Goal: Information Seeking & Learning: Learn about a topic

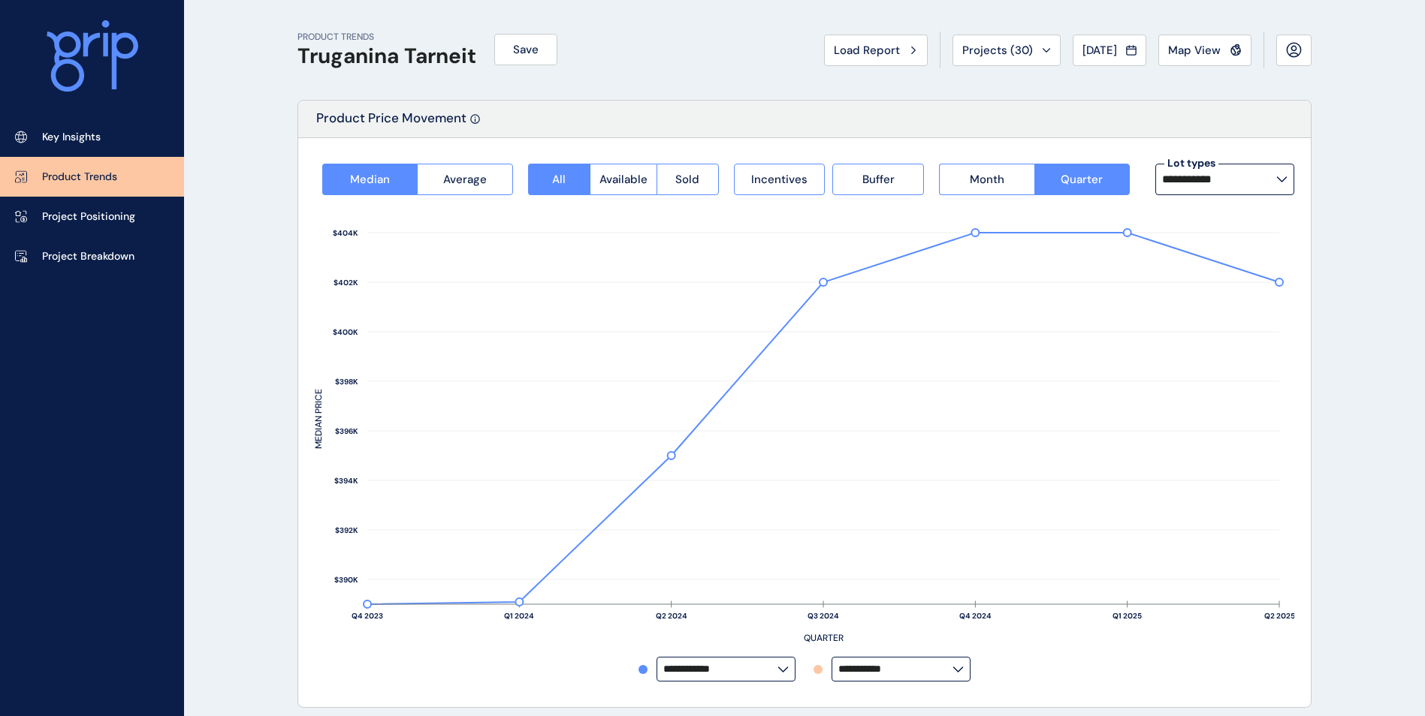
scroll to position [740, 0]
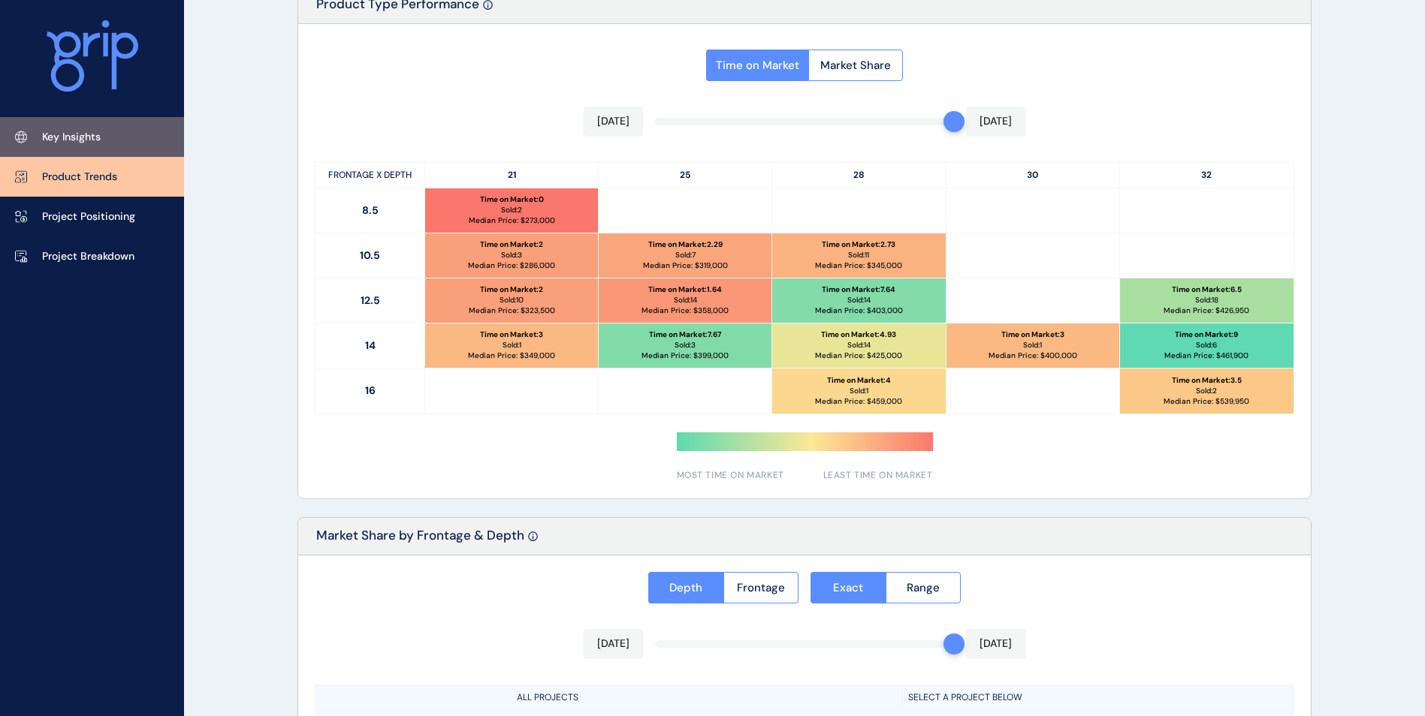
click at [72, 134] on p "Key Insights" at bounding box center [71, 137] width 59 height 15
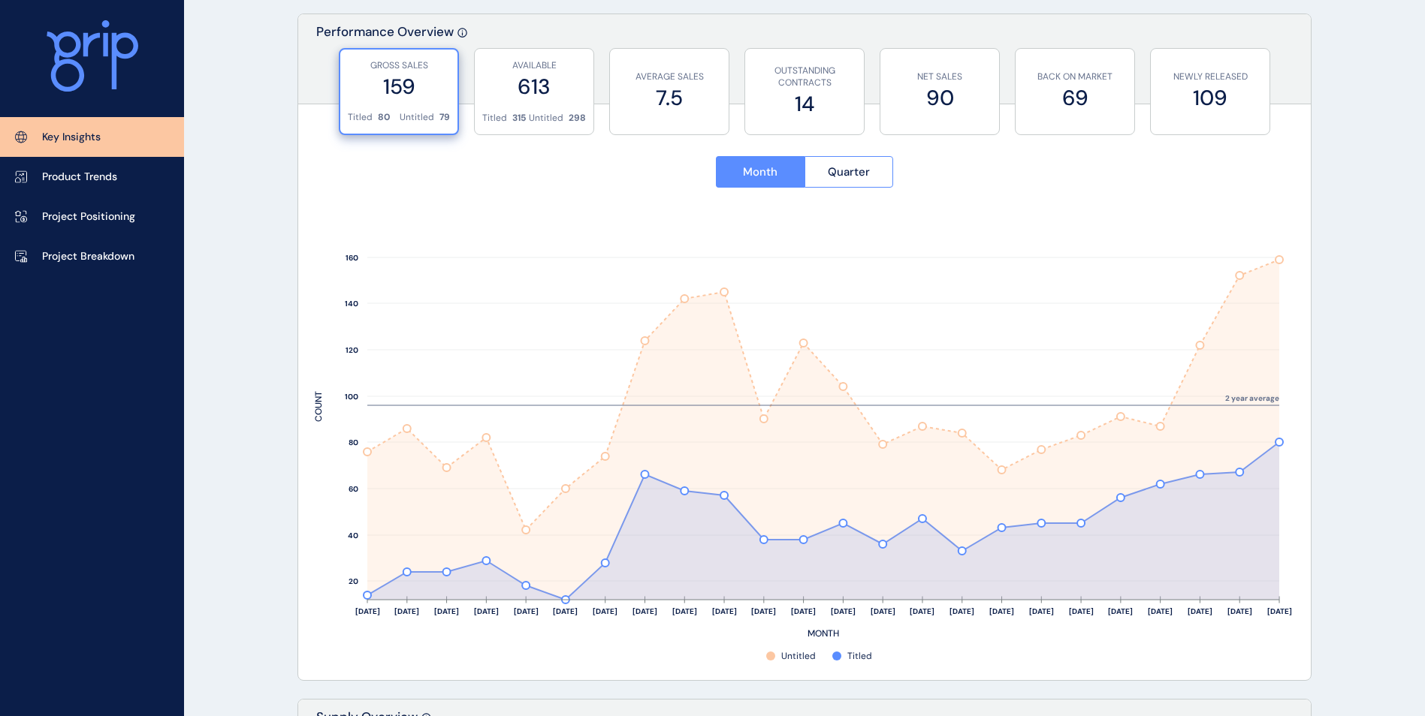
scroll to position [515, 0]
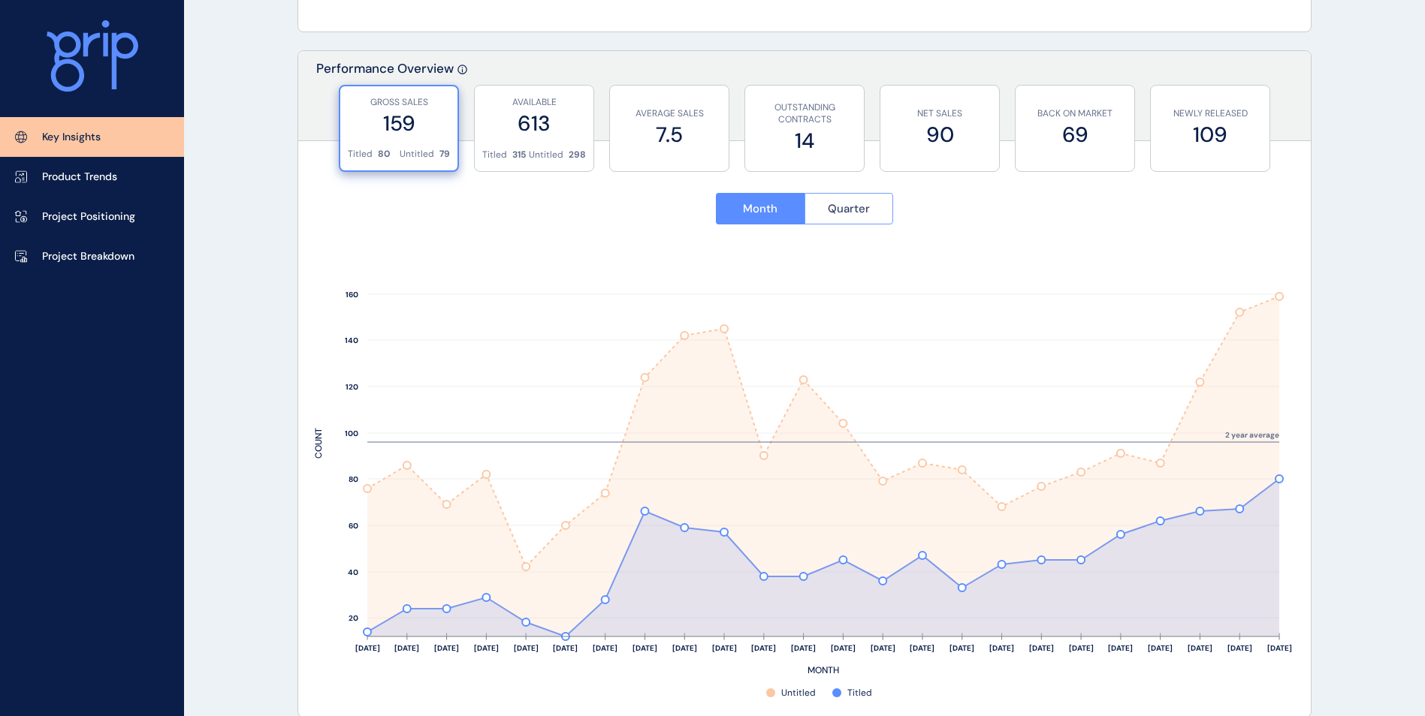
click at [854, 204] on span "Quarter" at bounding box center [849, 208] width 42 height 15
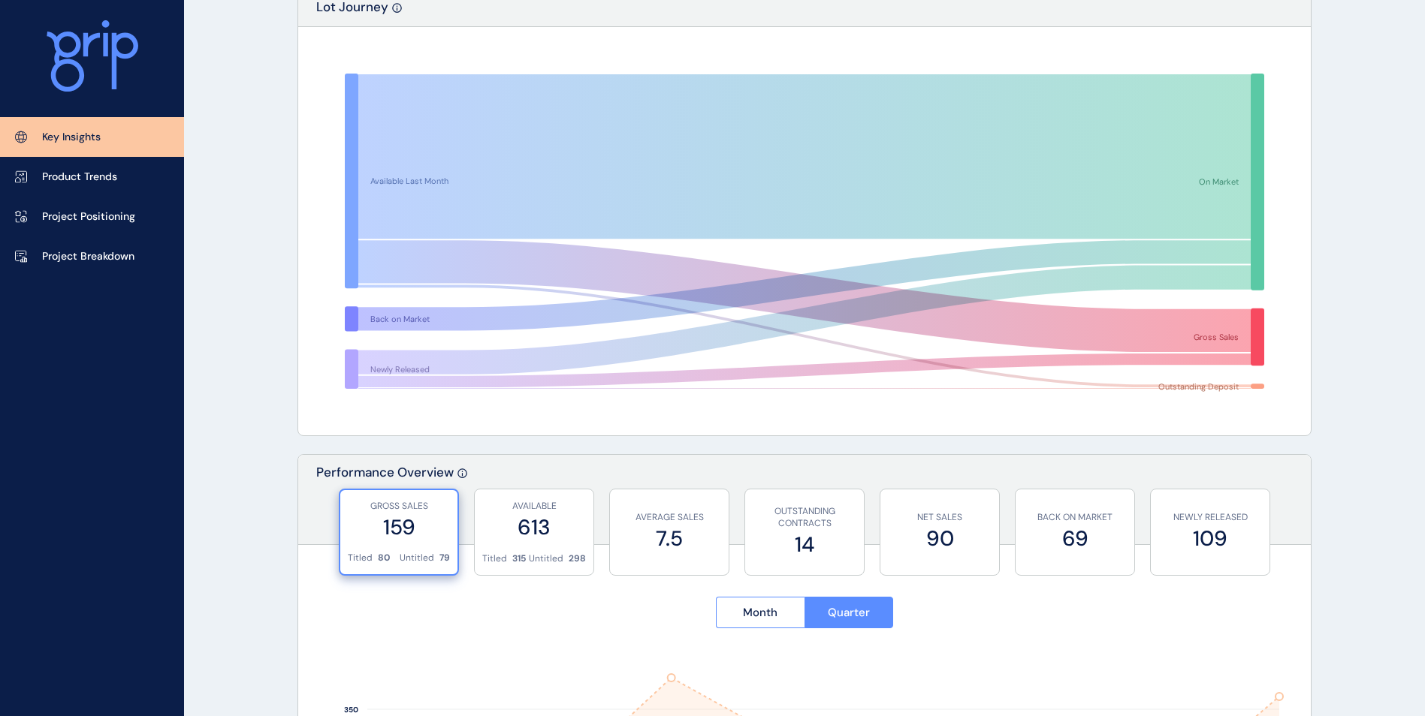
scroll to position [0, 0]
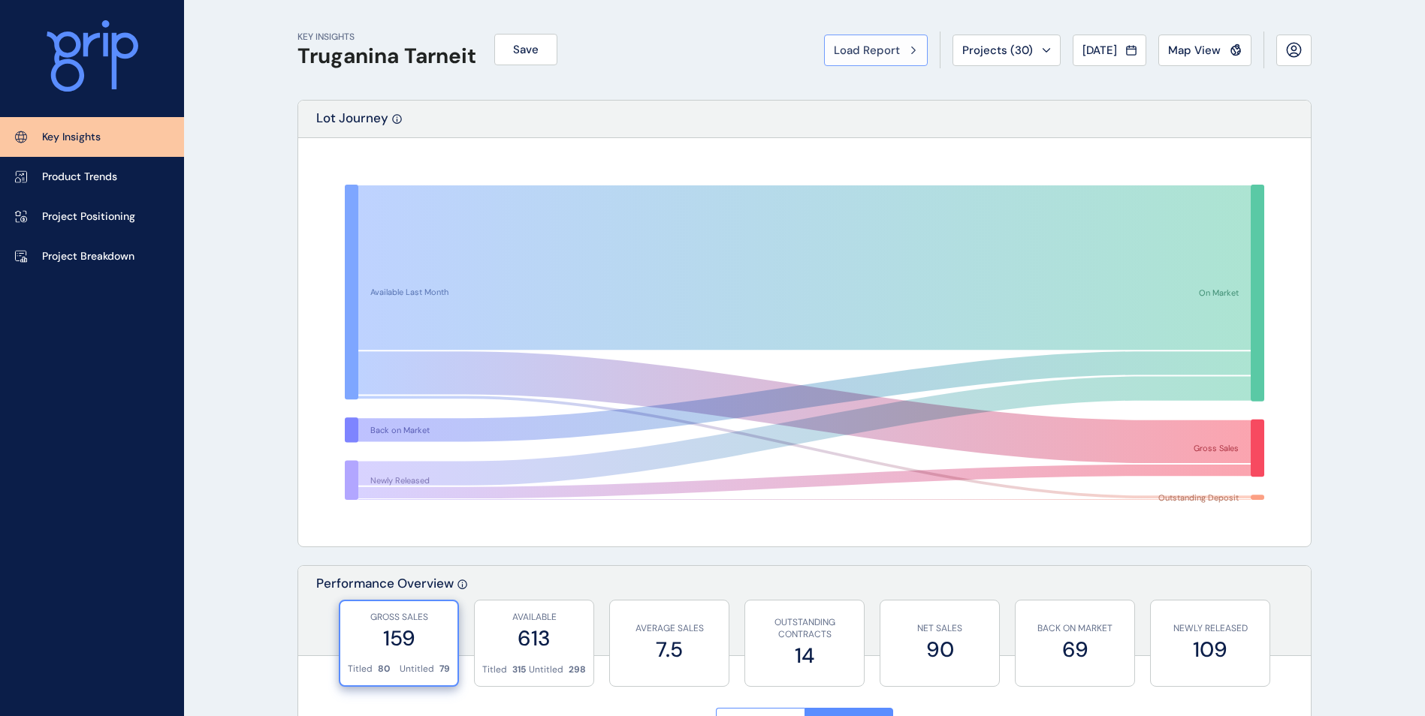
click at [911, 46] on icon at bounding box center [913, 50] width 5 height 9
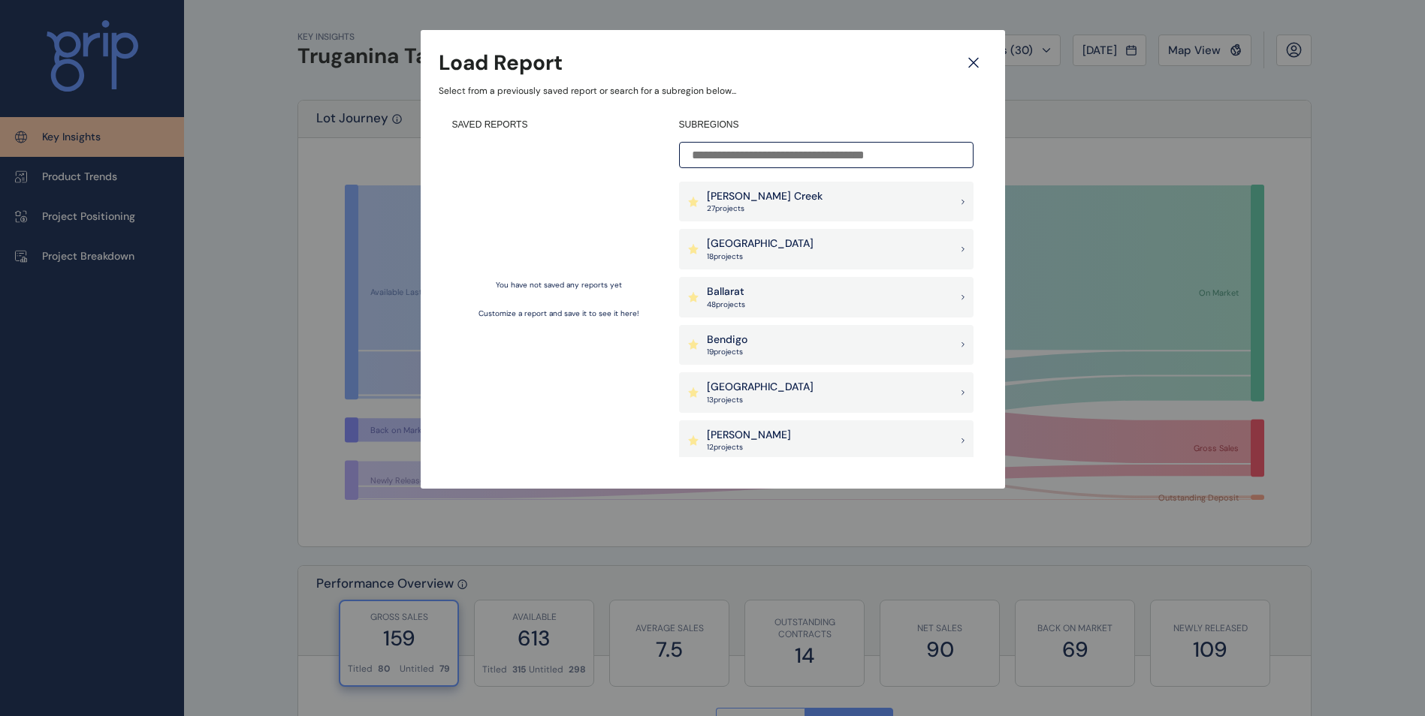
click at [972, 60] on icon at bounding box center [973, 63] width 27 height 26
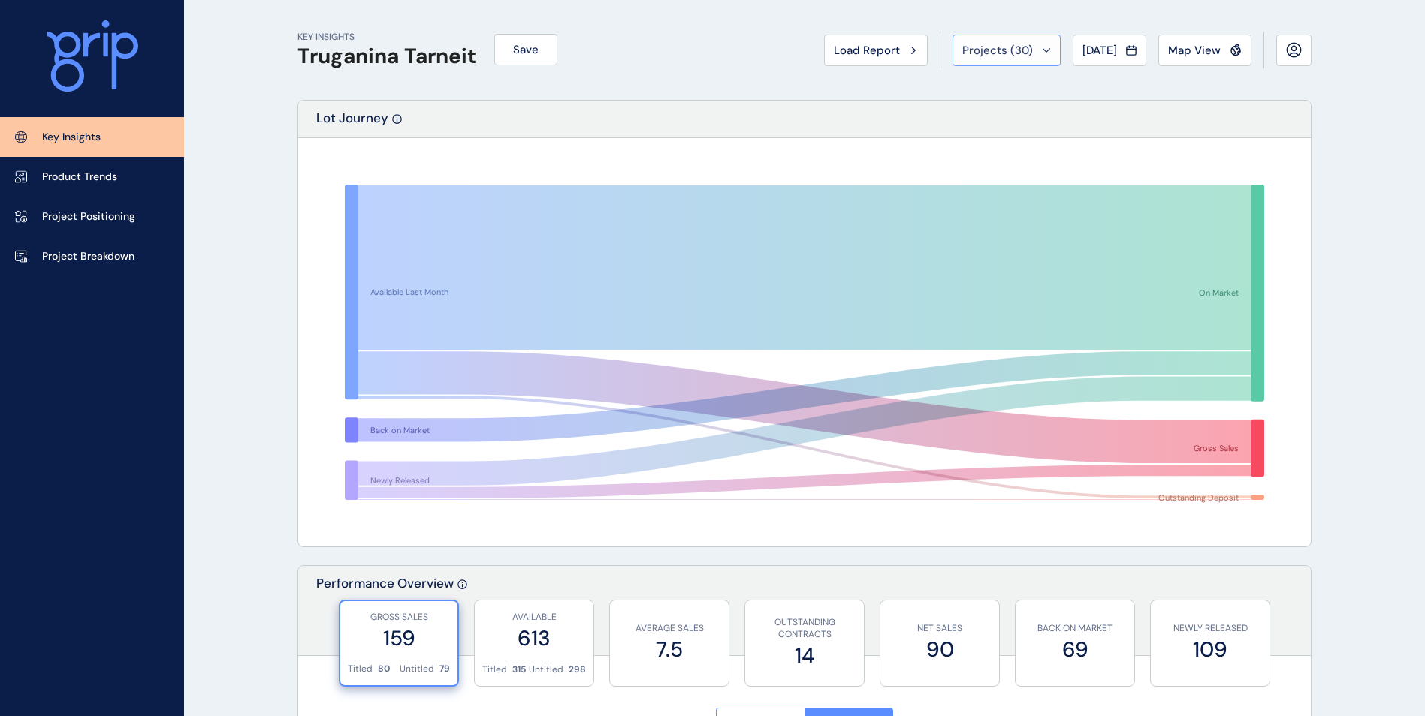
click at [1043, 50] on icon at bounding box center [1046, 49] width 7 height 3
click at [1038, 47] on div "Projects ( 30 )" at bounding box center [1006, 50] width 89 height 15
click at [1235, 45] on icon at bounding box center [1235, 50] width 12 height 13
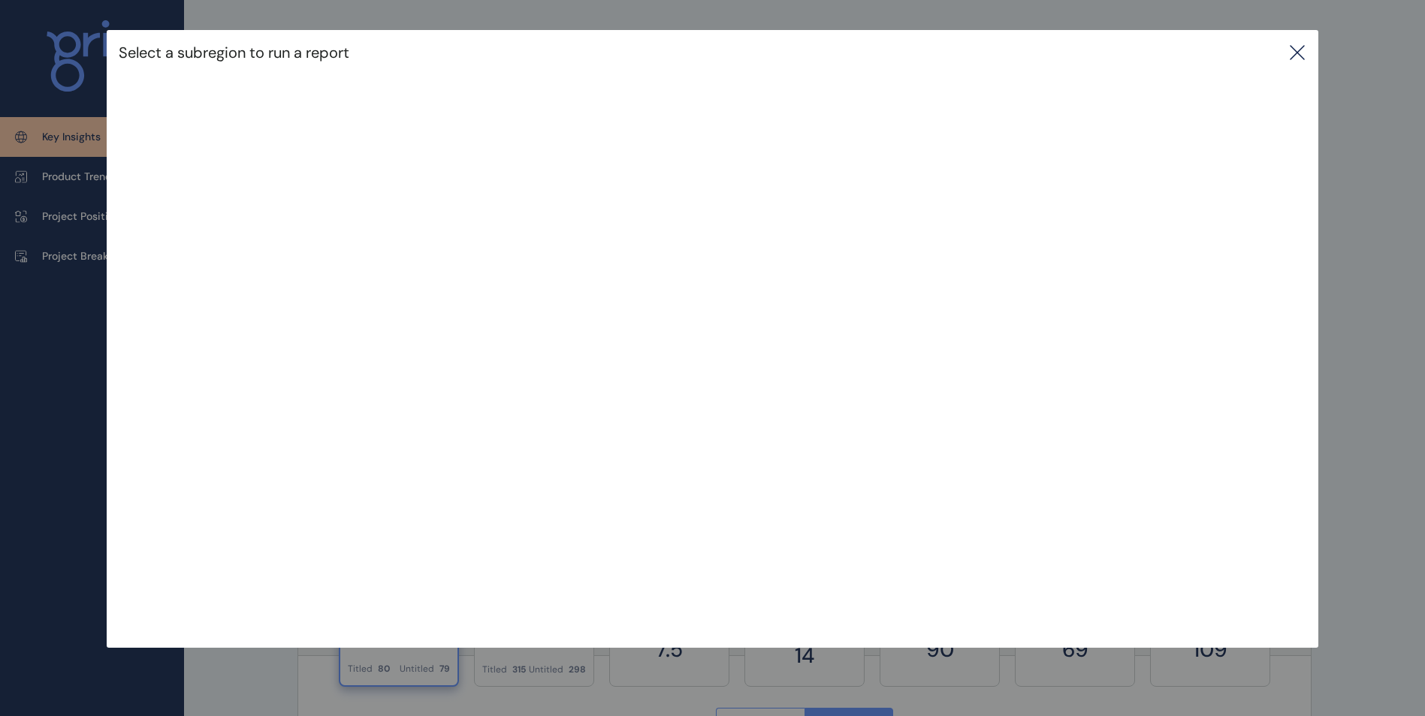
click at [1304, 50] on icon at bounding box center [1297, 53] width 14 height 14
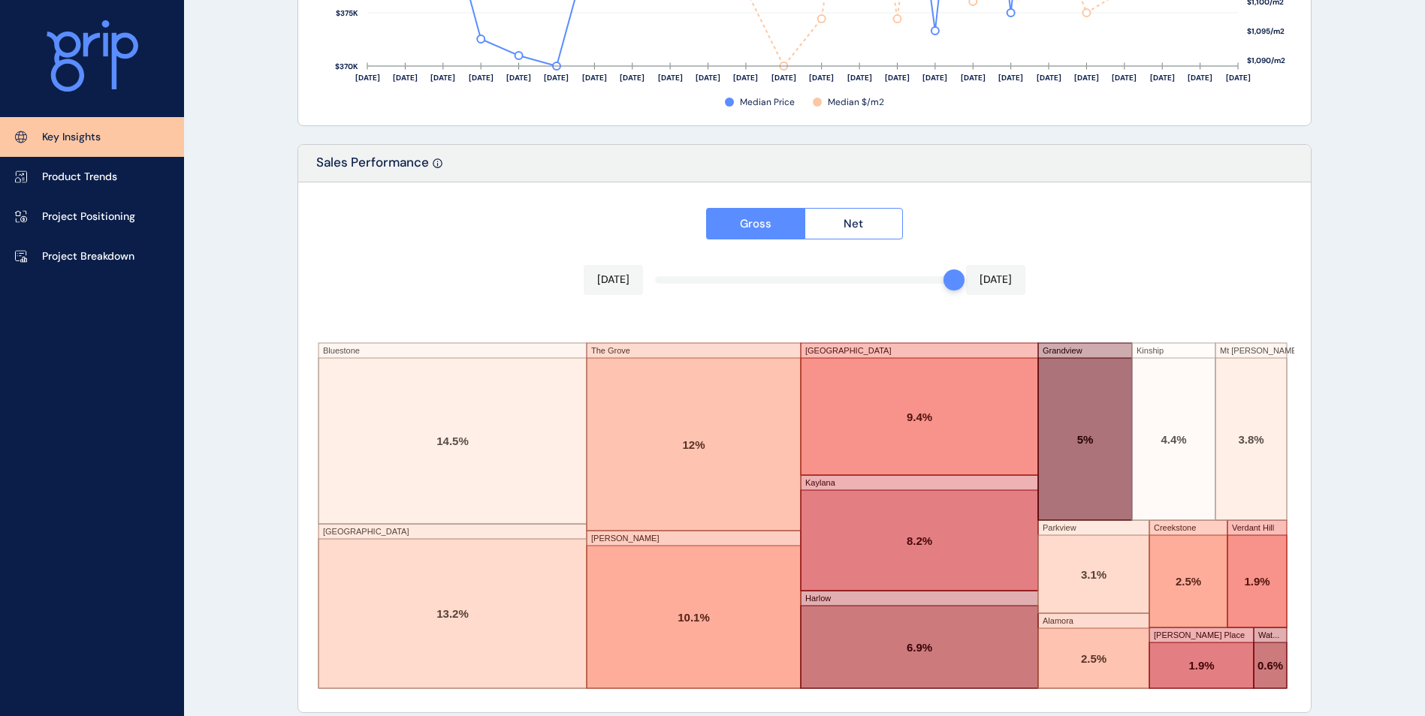
scroll to position [2445, 0]
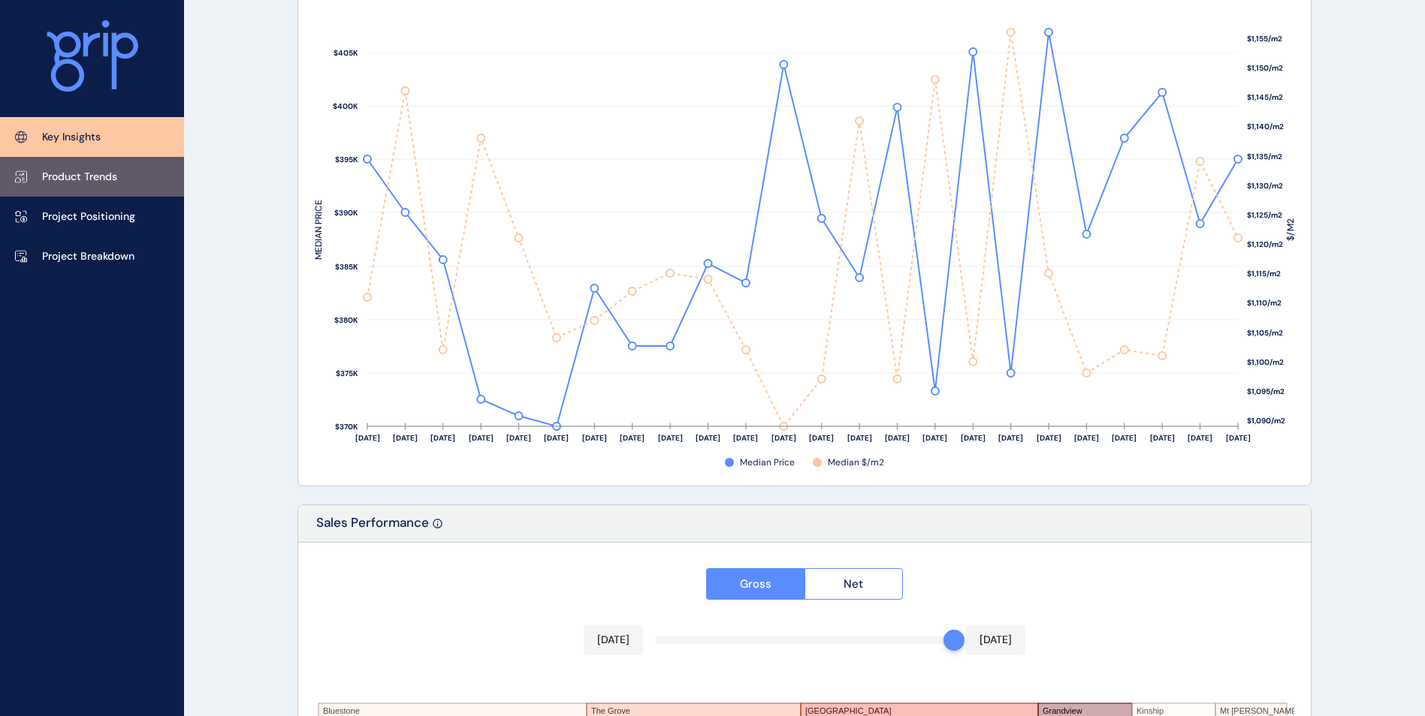
click at [101, 176] on p "Product Trends" at bounding box center [79, 177] width 75 height 15
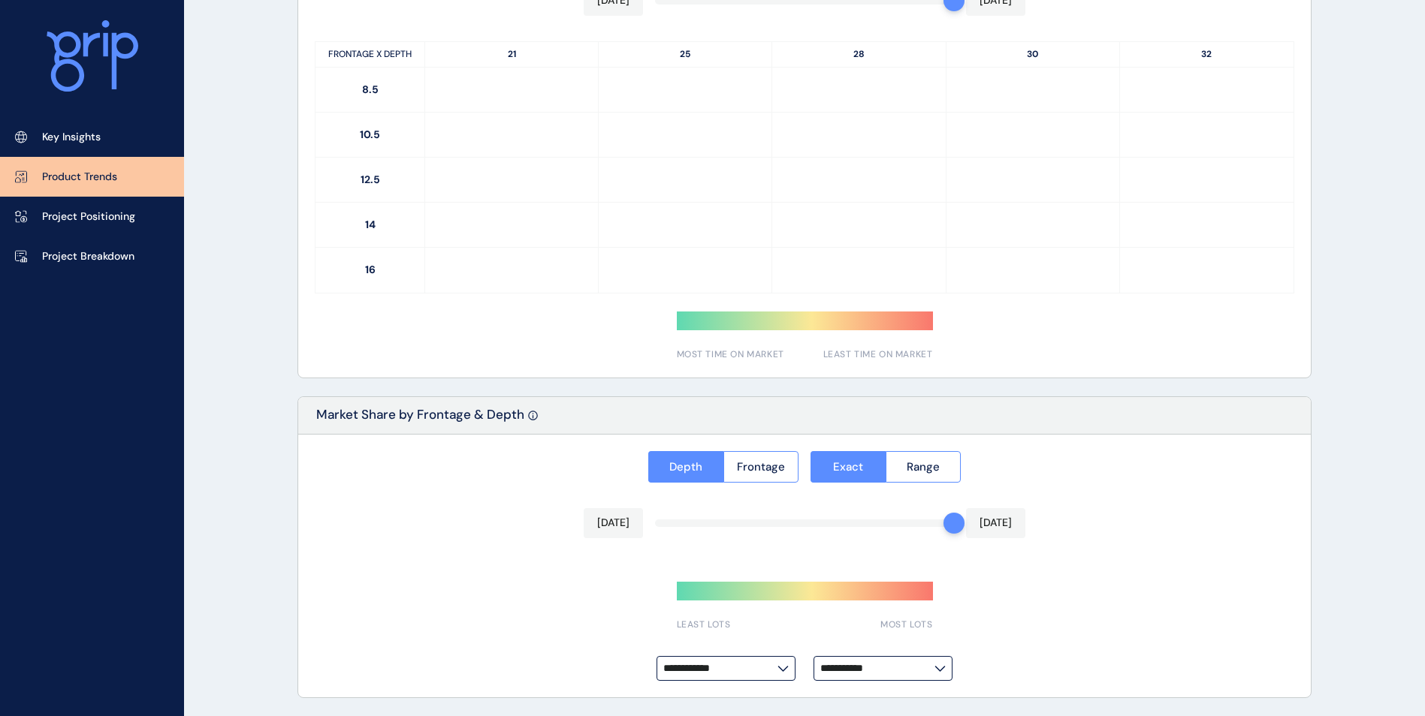
type input "**********"
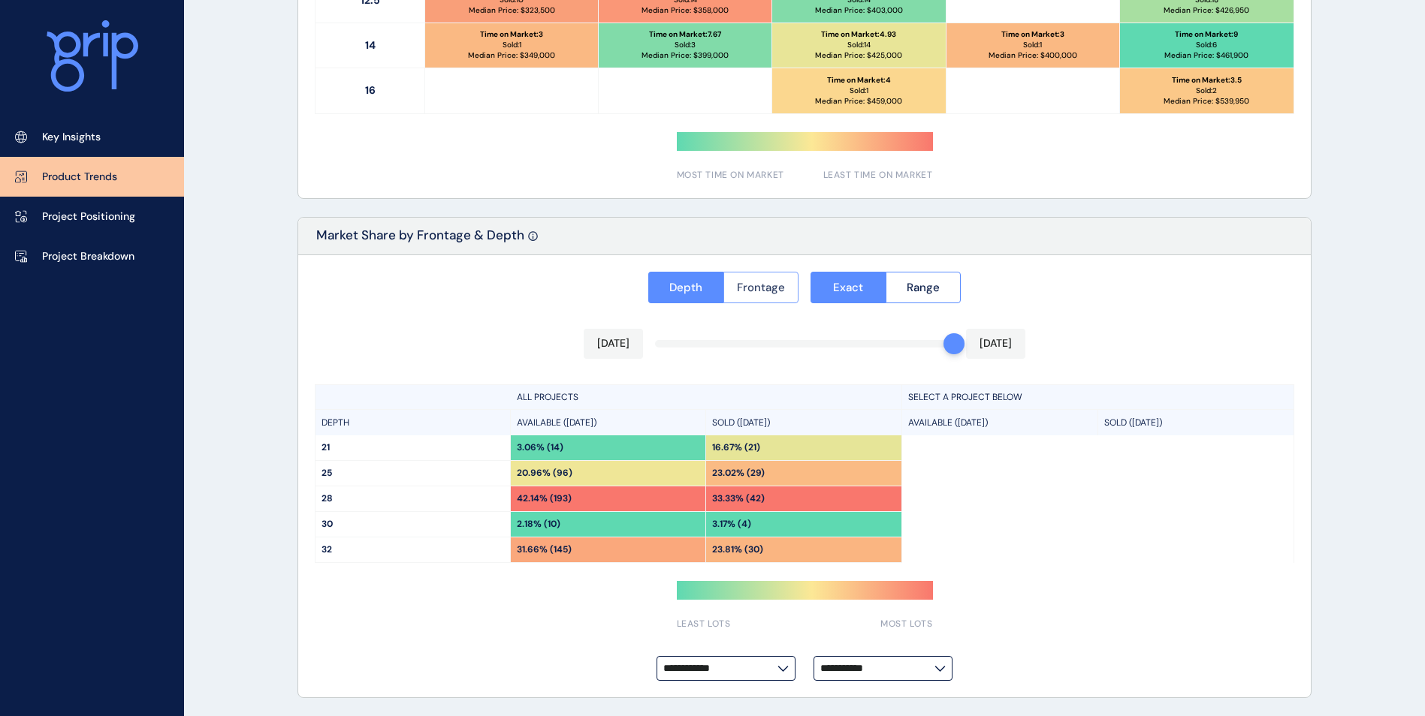
click at [773, 285] on span "Frontage" at bounding box center [761, 287] width 48 height 15
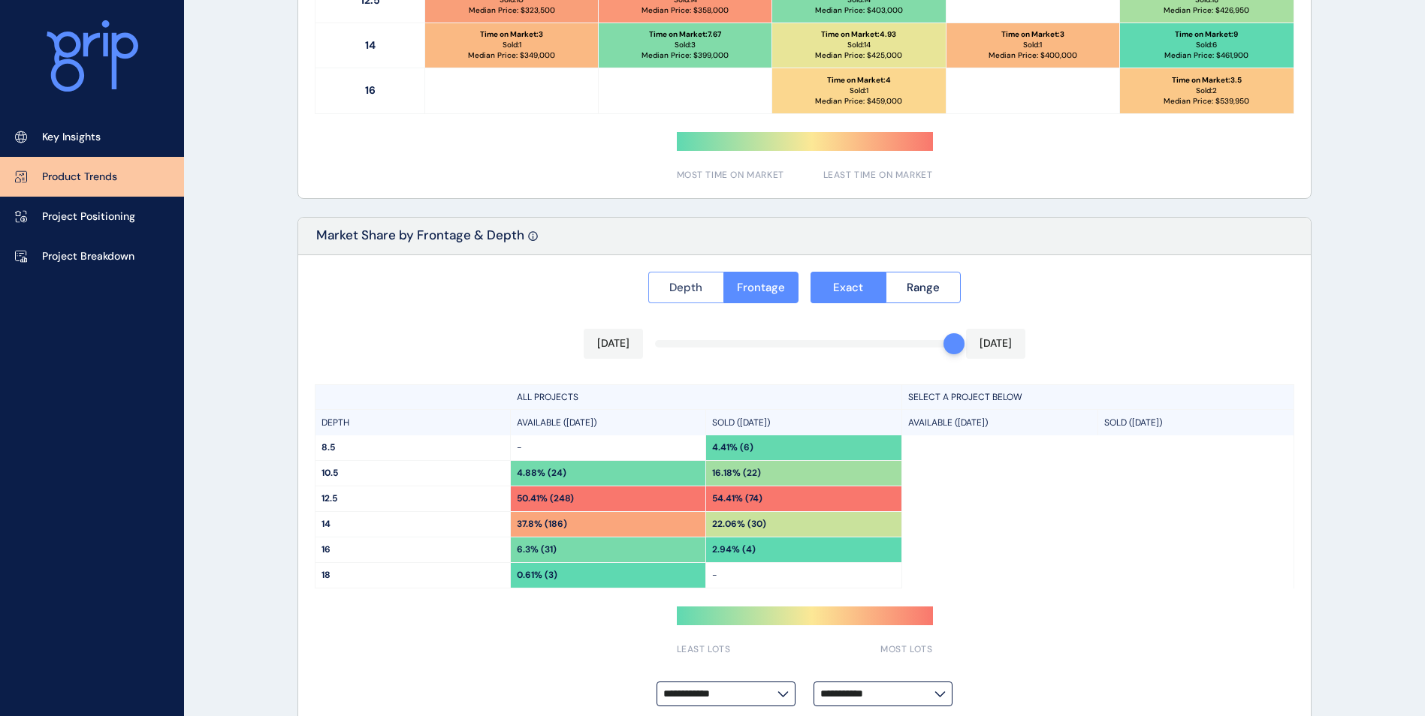
click at [688, 283] on span "Depth" at bounding box center [685, 287] width 33 height 15
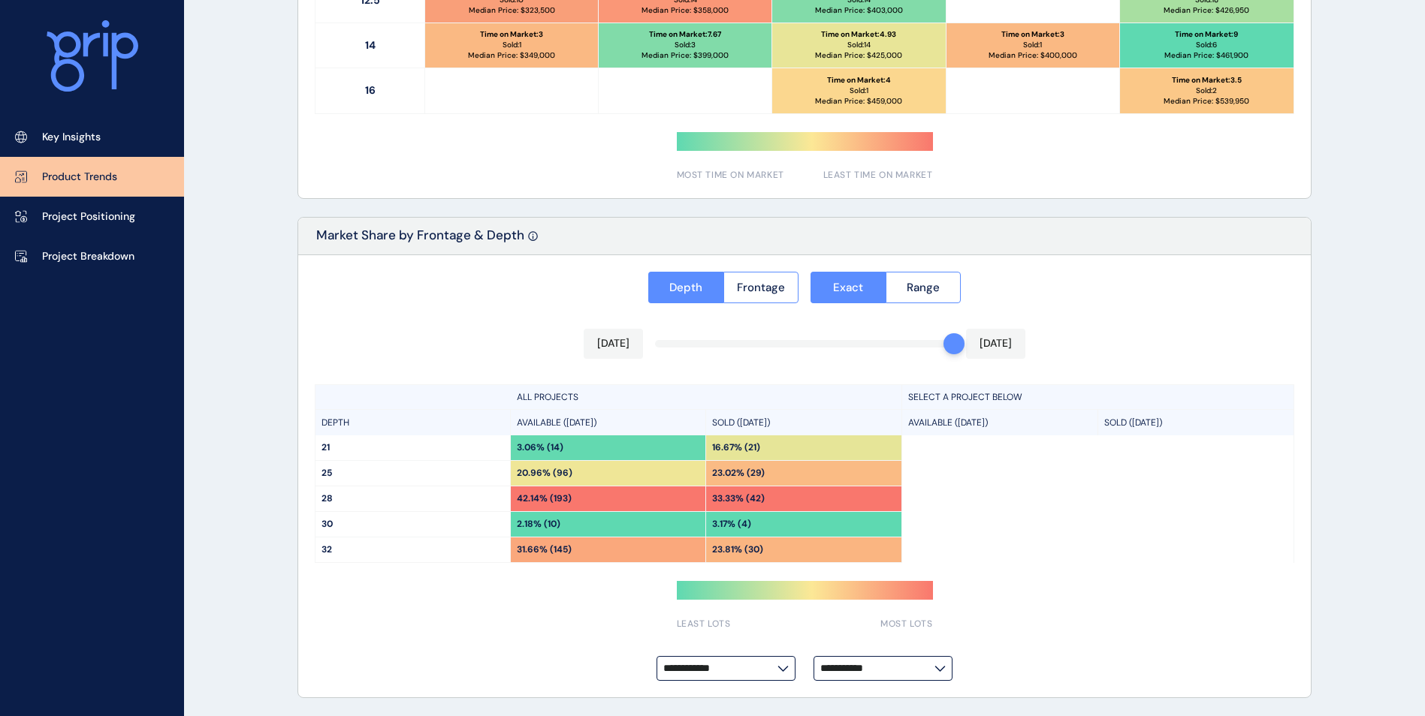
click at [785, 666] on icon at bounding box center [782, 669] width 11 height 6
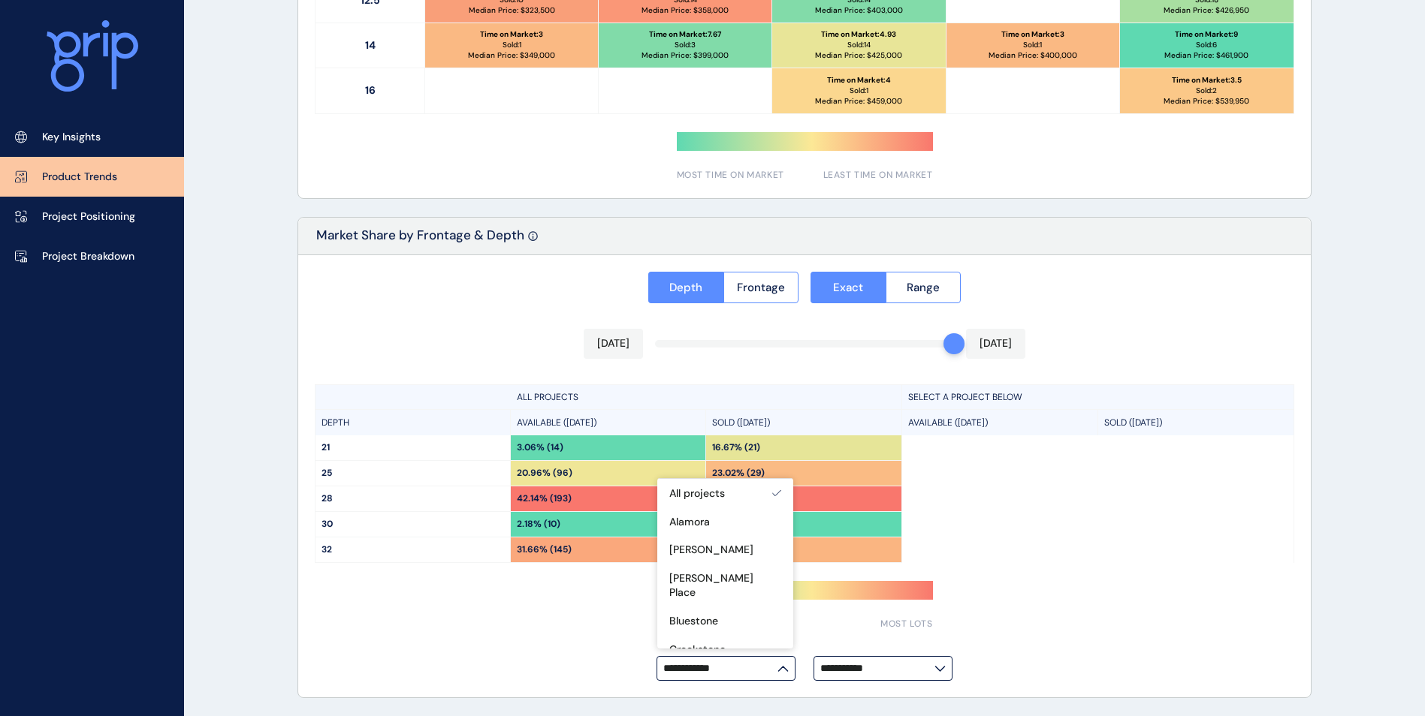
click at [785, 666] on icon at bounding box center [782, 669] width 11 height 6
click at [777, 666] on input "**********" at bounding box center [720, 668] width 114 height 11
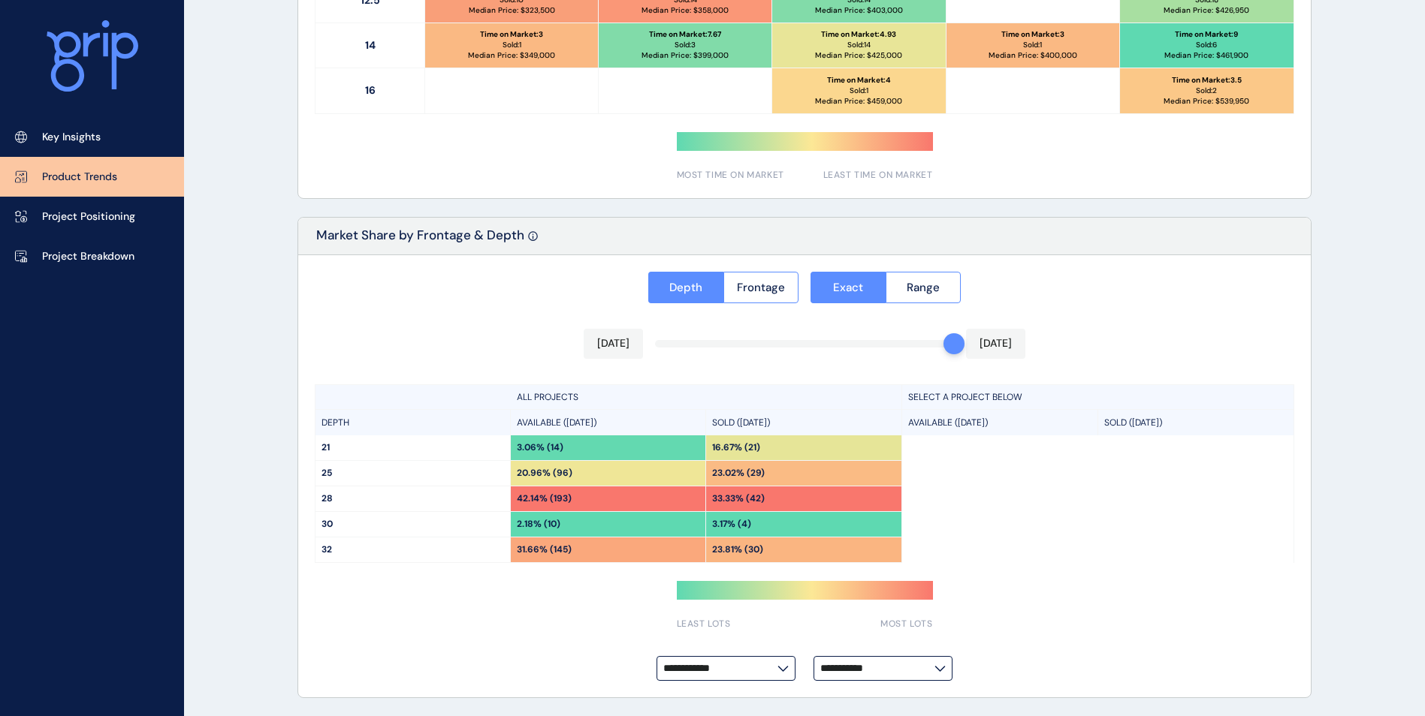
click at [942, 669] on icon at bounding box center [940, 669] width 9 height 5
click at [934, 669] on input "**********" at bounding box center [877, 668] width 114 height 11
click at [102, 219] on p "Project Positioning" at bounding box center [88, 217] width 93 height 15
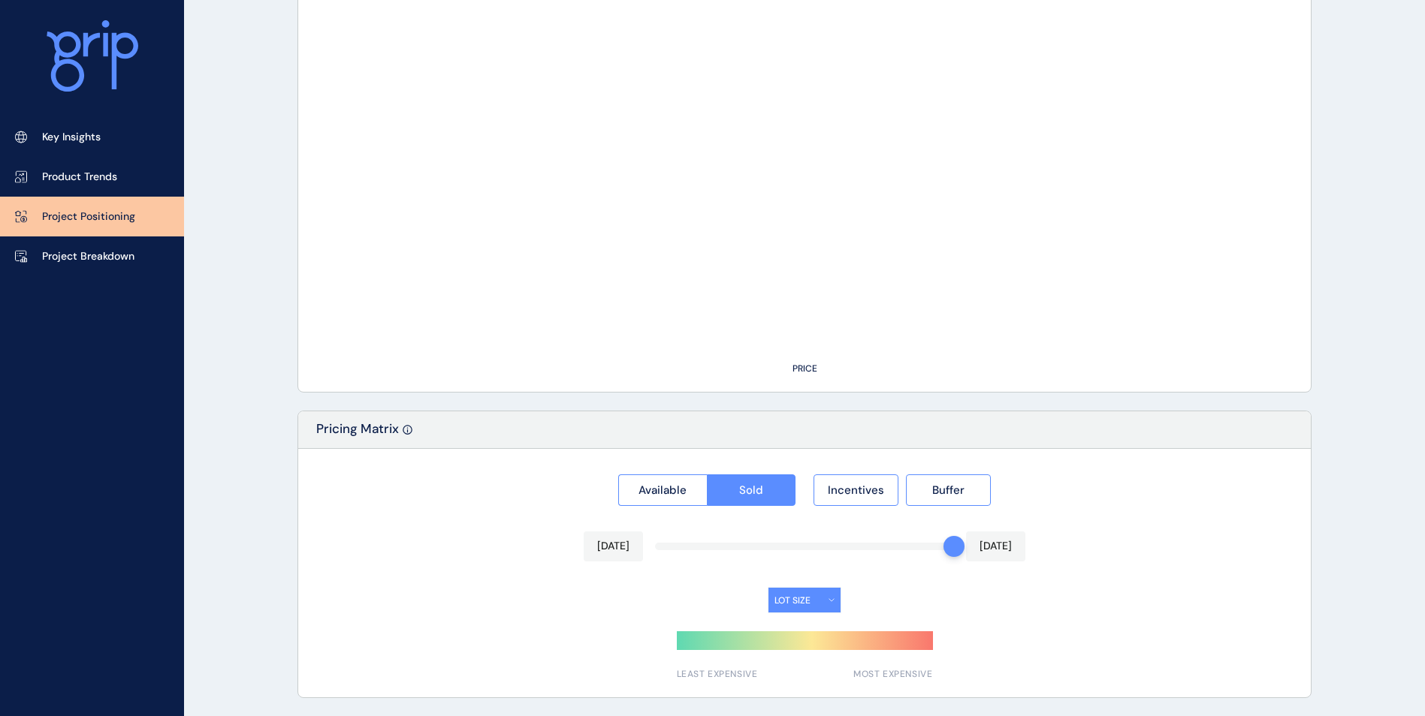
type input "*********"
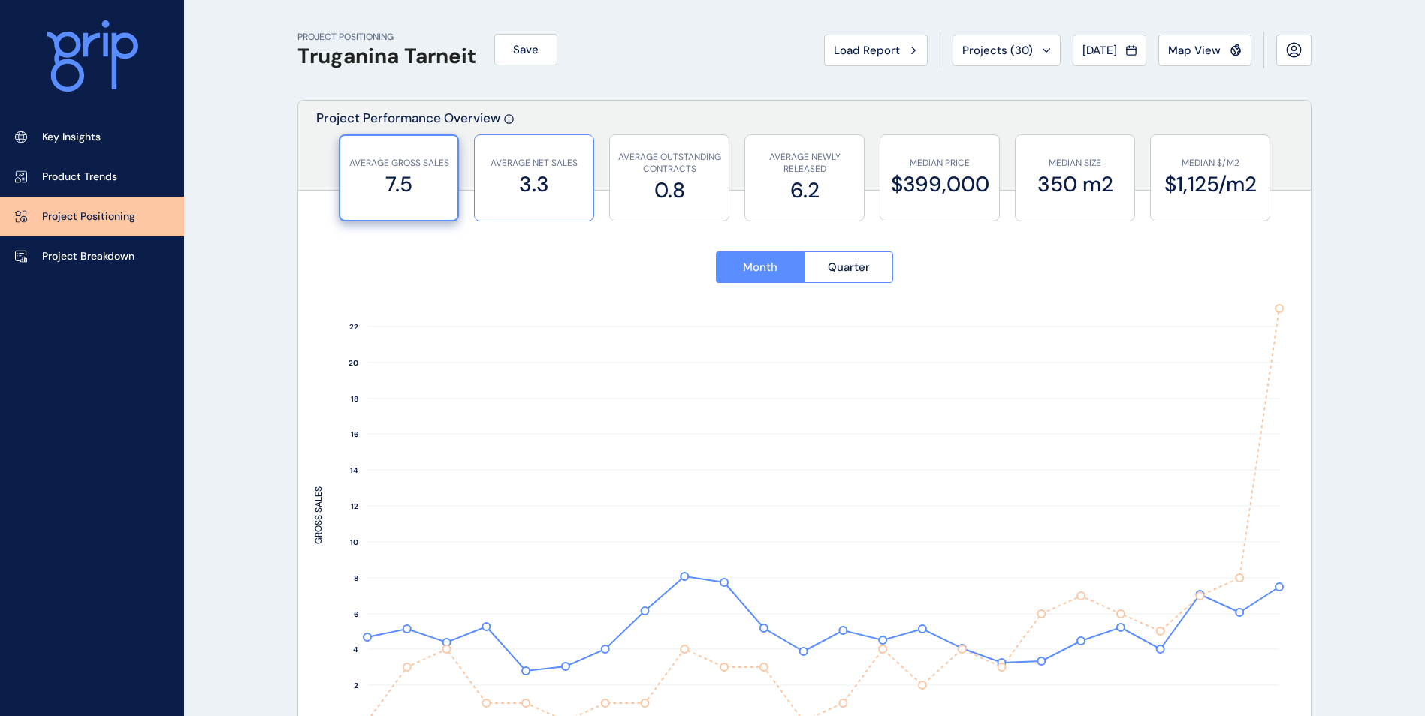
click at [548, 181] on label "3.3" at bounding box center [534, 184] width 104 height 29
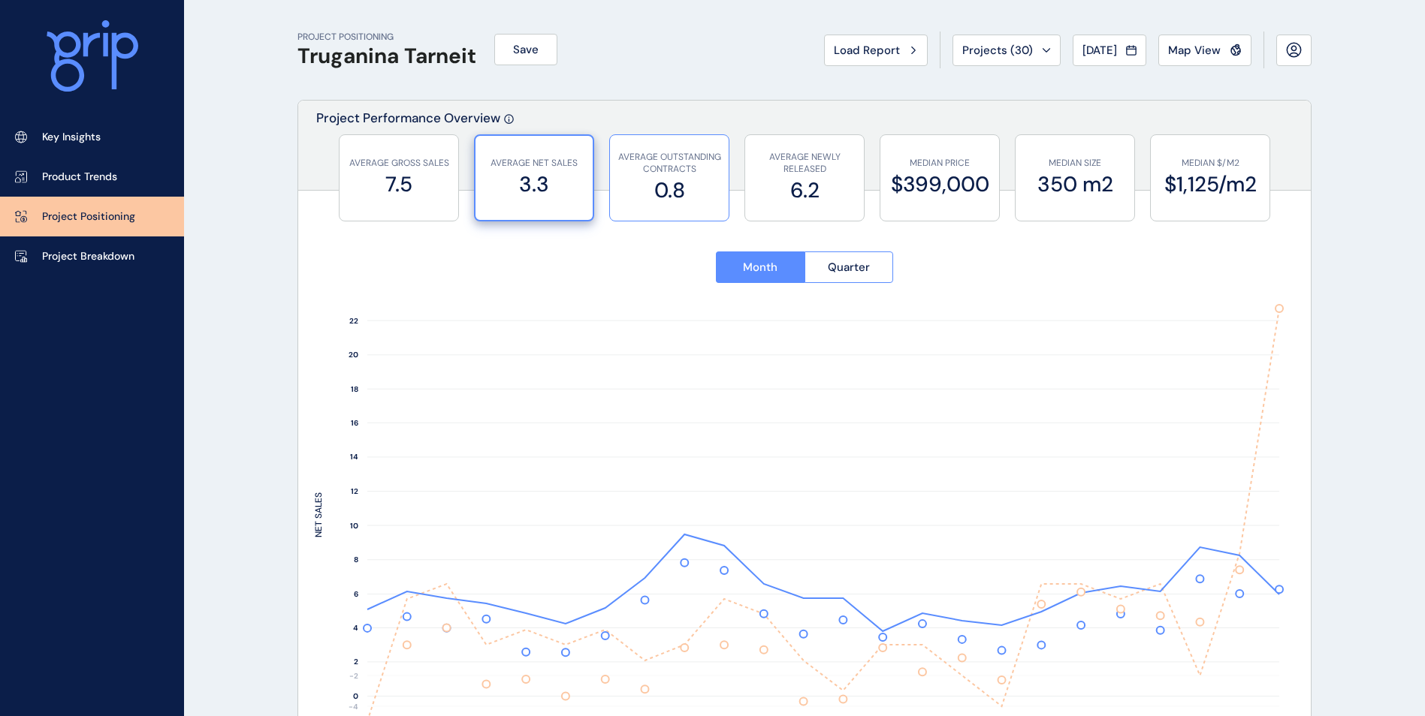
click at [667, 184] on label "0.8" at bounding box center [669, 190] width 104 height 29
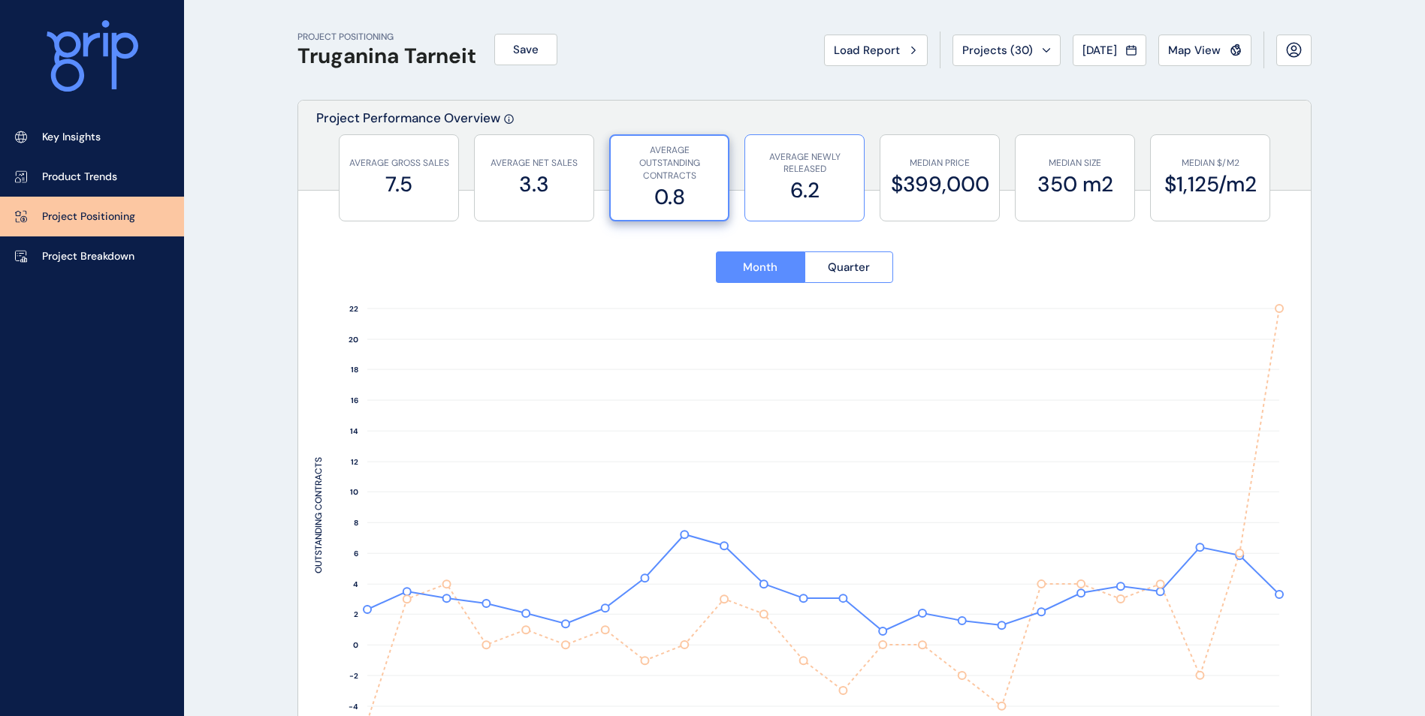
click at [795, 182] on label "6.2" at bounding box center [804, 190] width 104 height 29
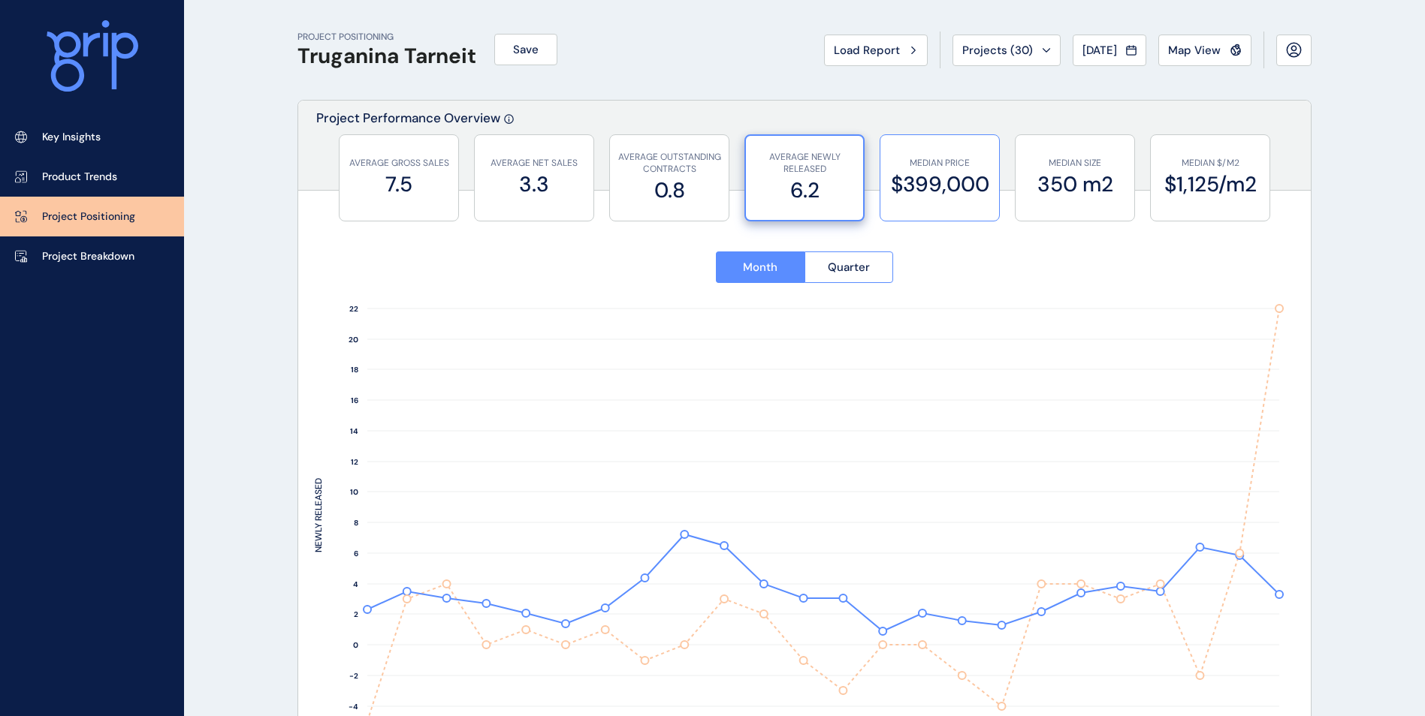
click at [923, 181] on label "$399,000" at bounding box center [940, 184] width 104 height 29
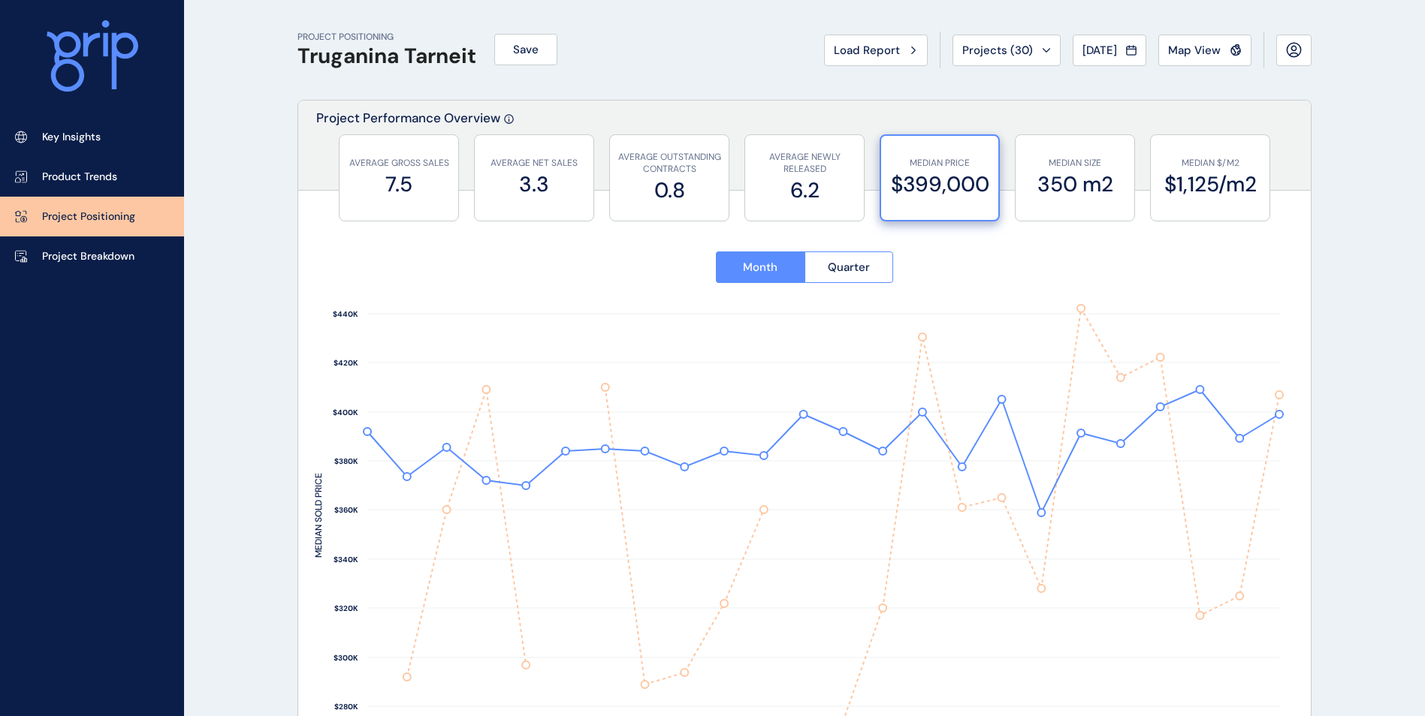
drag, startPoint x: 924, startPoint y: 181, endPoint x: 1366, endPoint y: 158, distance: 442.2
click at [93, 45] on icon at bounding box center [93, 56] width 92 height 72
